Goal: Transaction & Acquisition: Purchase product/service

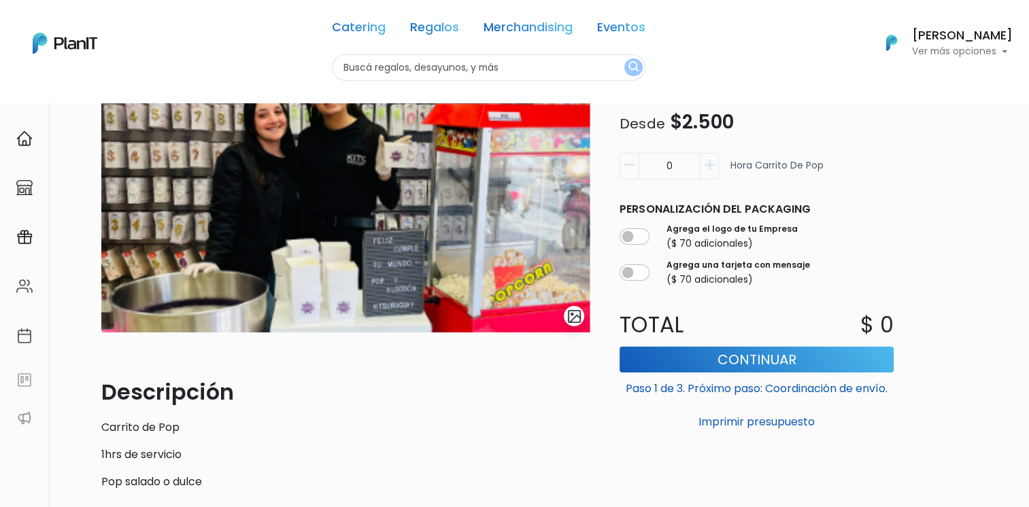
scroll to position [109, 0]
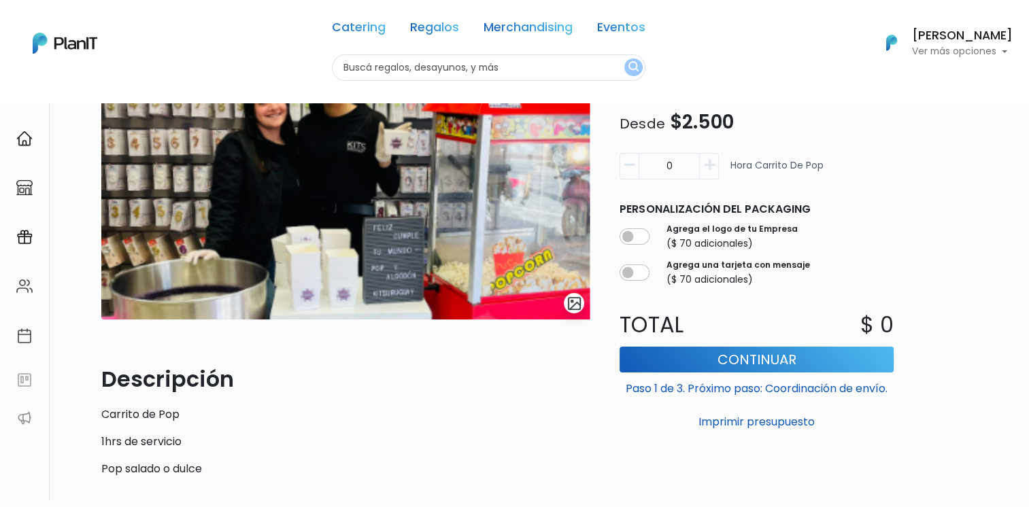
click at [711, 165] on icon "button" at bounding box center [709, 165] width 10 height 12
type input "2"
click at [823, 356] on button "Continuar" at bounding box center [756, 359] width 274 height 26
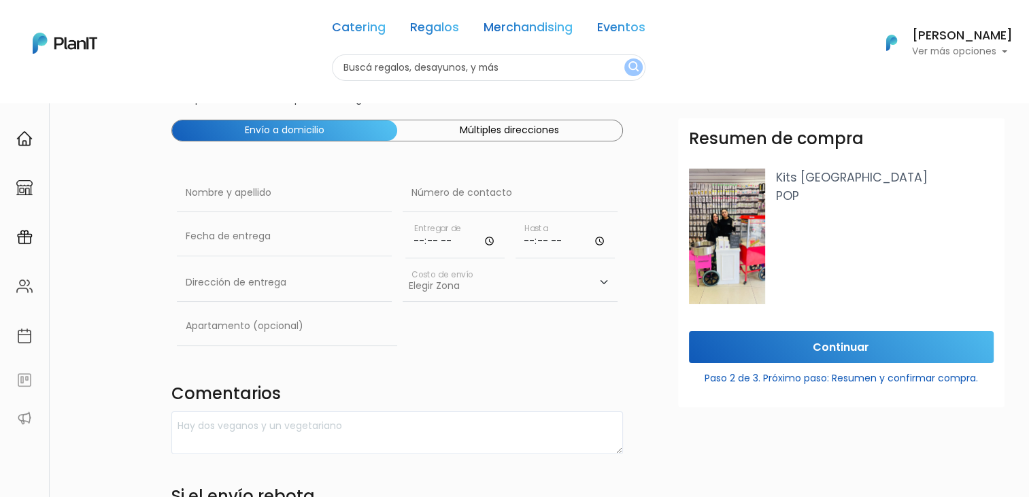
scroll to position [58, 0]
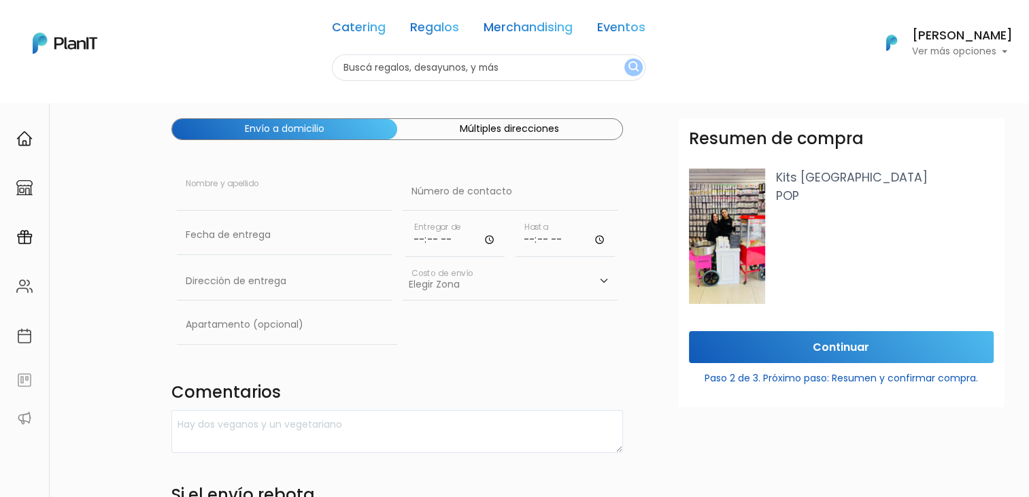
click at [219, 201] on input "text" at bounding box center [284, 192] width 215 height 38
type input "[PERSON_NAME]"
type input "99277685"
type input "Acevedo Diaz 1513"
type input "MnapowerGroup"
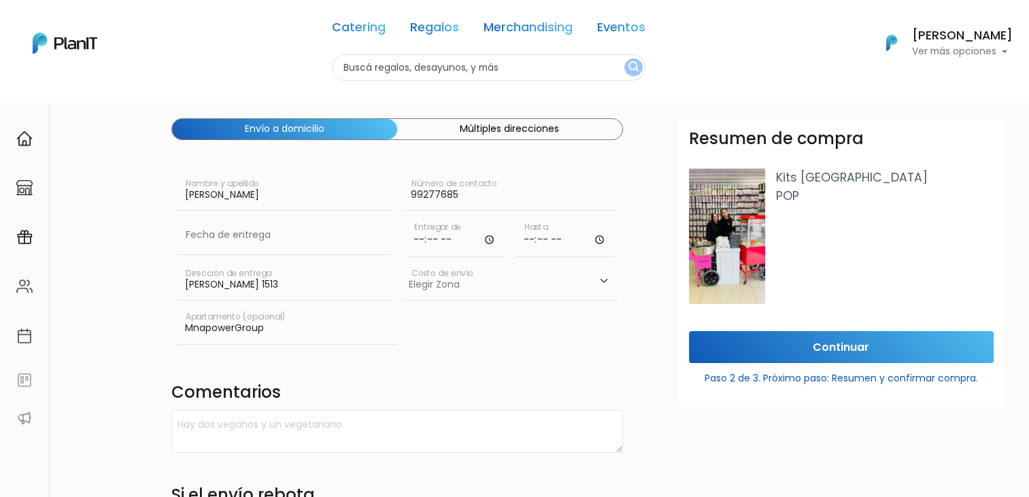
click at [490, 235] on input "time" at bounding box center [454, 236] width 99 height 41
click at [467, 234] on input "time" at bounding box center [454, 236] width 99 height 41
click at [490, 238] on input "time" at bounding box center [454, 236] width 99 height 41
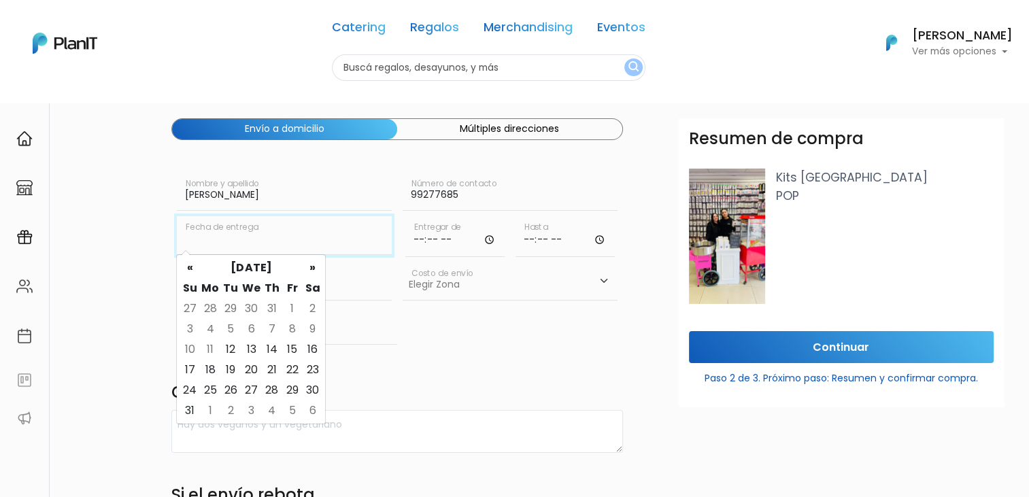
click at [347, 243] on input "text" at bounding box center [284, 235] width 215 height 38
click at [267, 347] on td "14" at bounding box center [271, 349] width 20 height 20
type input "14/08/2025"
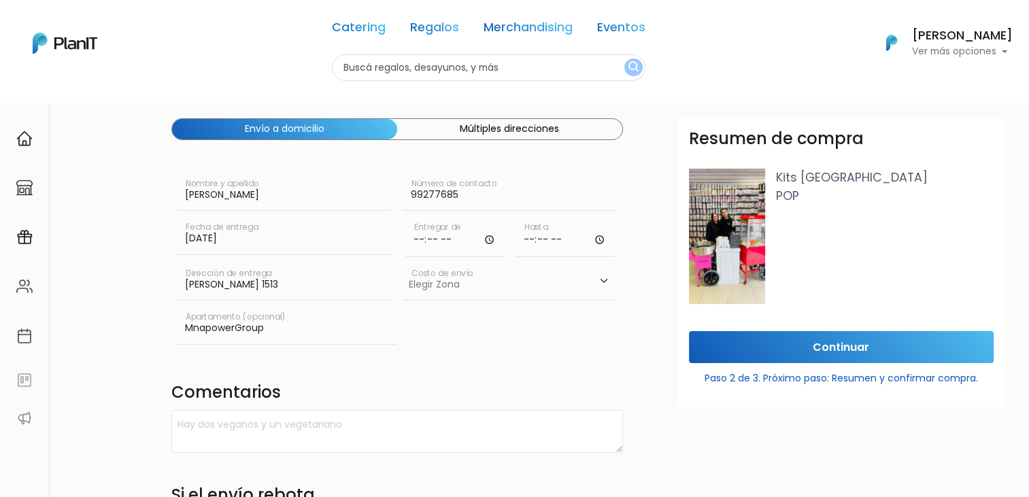
click at [487, 236] on input "time" at bounding box center [454, 236] width 99 height 41
type input "16:00"
click at [592, 241] on input "time" at bounding box center [564, 236] width 99 height 41
type input "18:00"
click at [456, 283] on select "Elegir Zona Zona américa- $600 Montevideo- $250" at bounding box center [510, 281] width 215 height 38
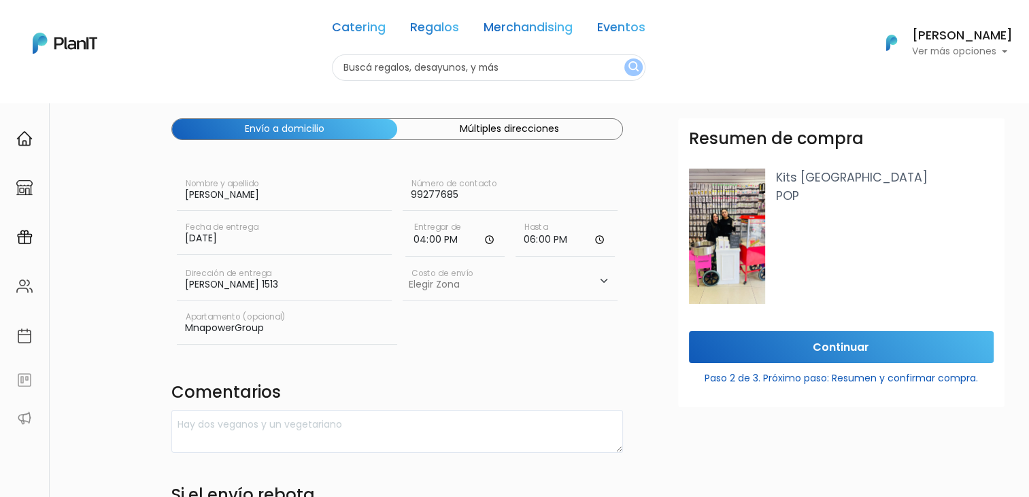
select select "10"
click at [403, 262] on select "Elegir Zona Zona américa- $600 Montevideo- $250" at bounding box center [510, 281] width 215 height 38
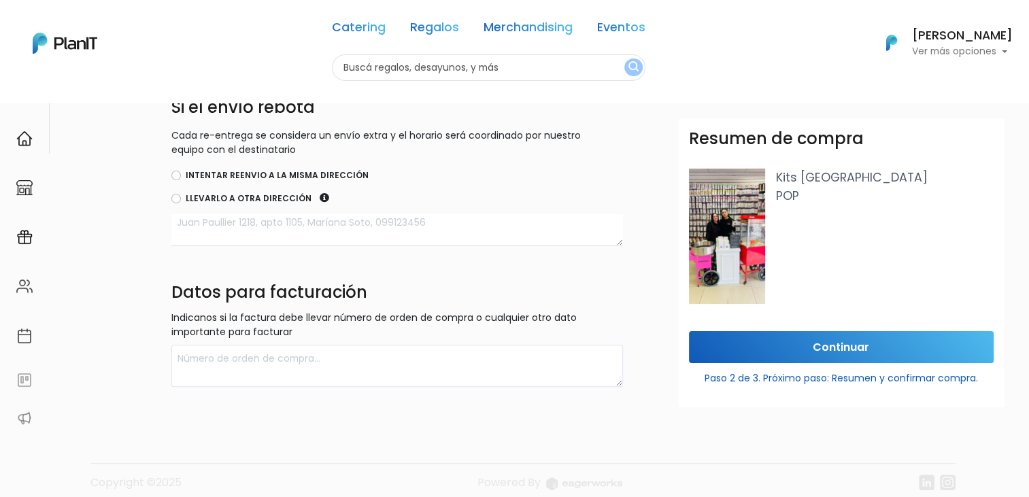
scroll to position [449, 0]
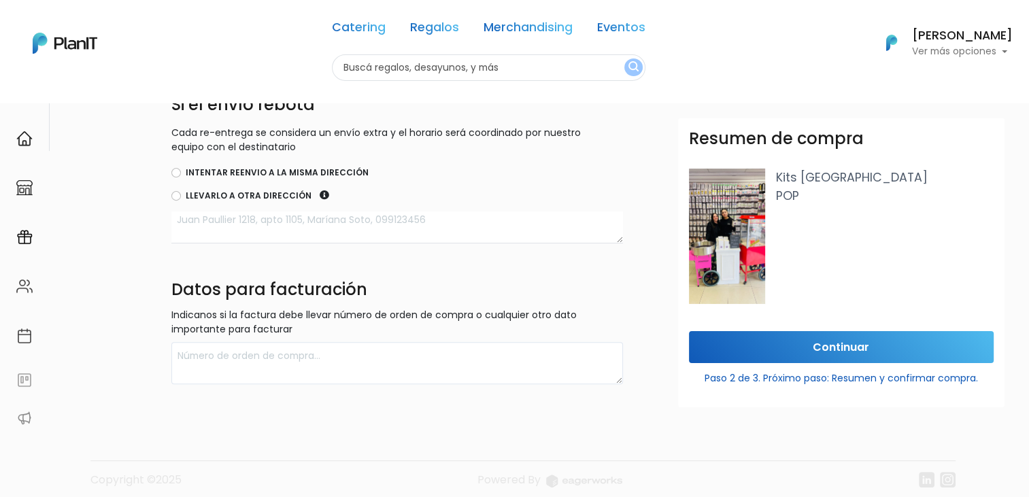
click at [324, 173] on label "Intentar reenvio a la misma dirección" at bounding box center [277, 173] width 183 height 12
click at [181, 173] on input "Intentar reenvio a la misma dirección" at bounding box center [176, 173] width 10 height 10
radio input "true"
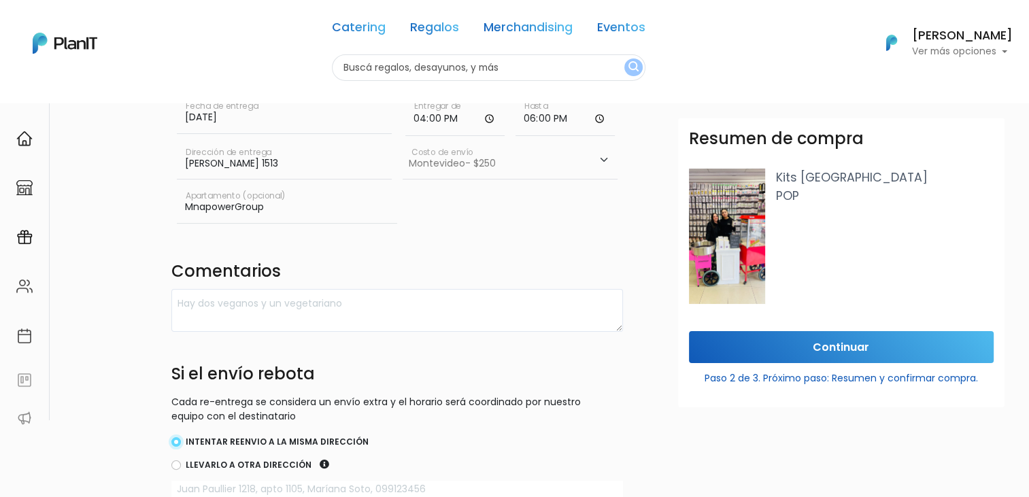
scroll to position [178, 0]
click at [666, 307] on form "Destinatario Completa la información para la entrega. Envío a domicilio Múltipl…" at bounding box center [639, 297] width 936 height 715
click at [827, 347] on input "Continuar" at bounding box center [841, 347] width 305 height 32
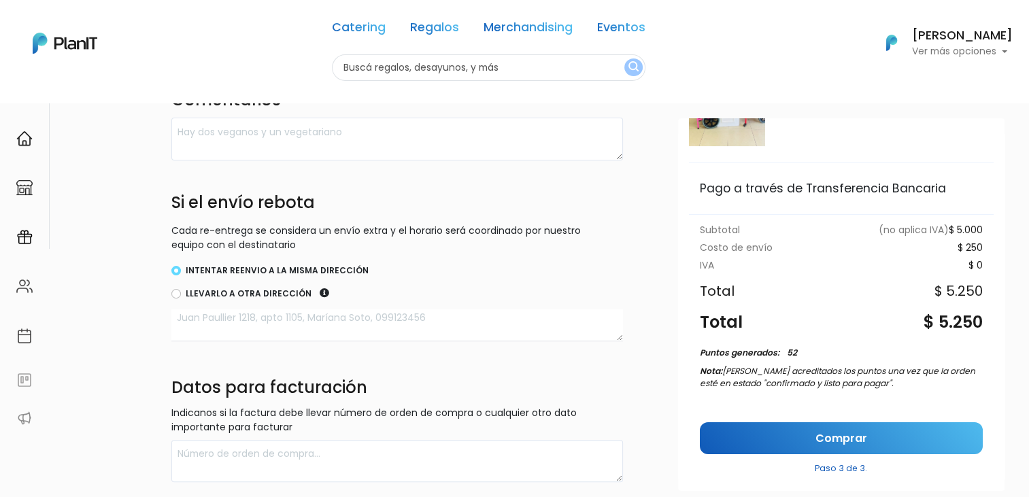
scroll to position [180, 0]
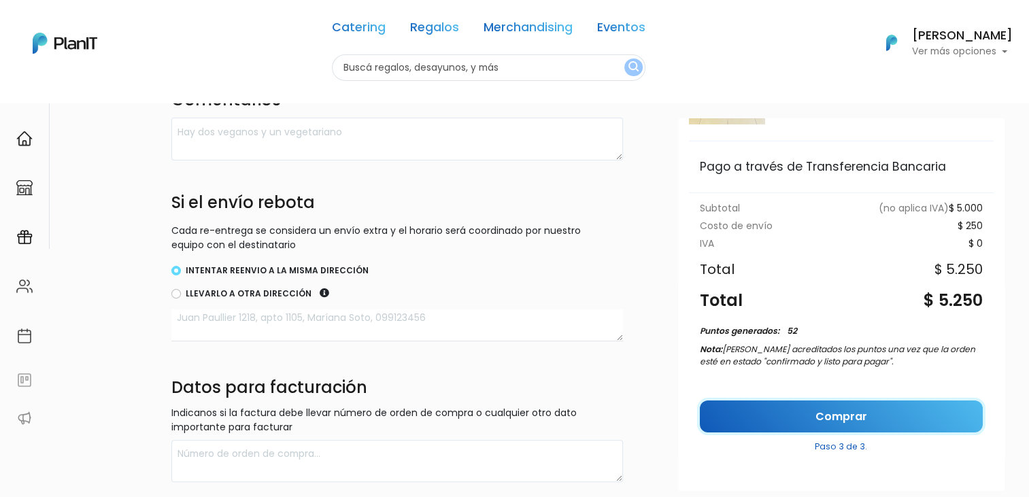
click at [868, 407] on link "Comprar" at bounding box center [841, 416] width 283 height 32
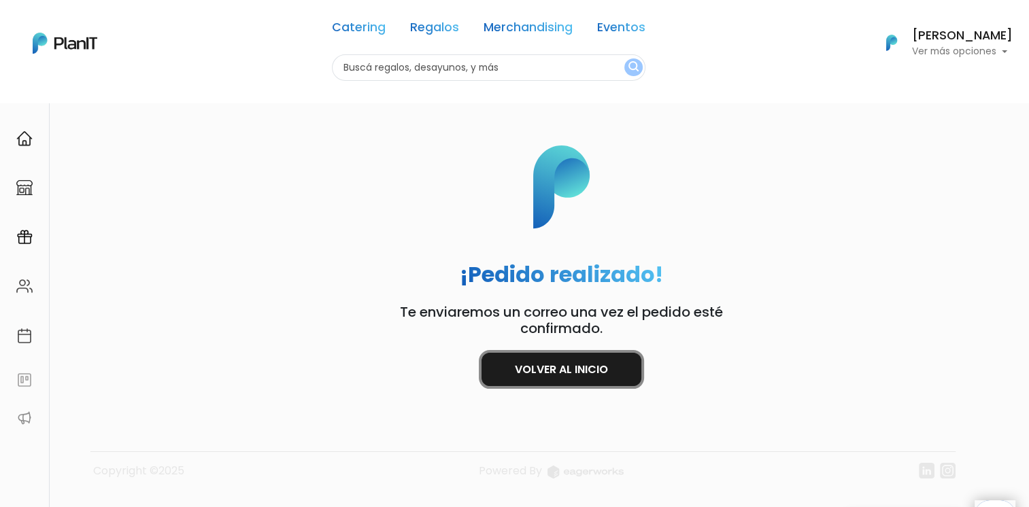
click at [607, 375] on link "Volver al inicio" at bounding box center [561, 369] width 160 height 33
